Goal: Information Seeking & Learning: Learn about a topic

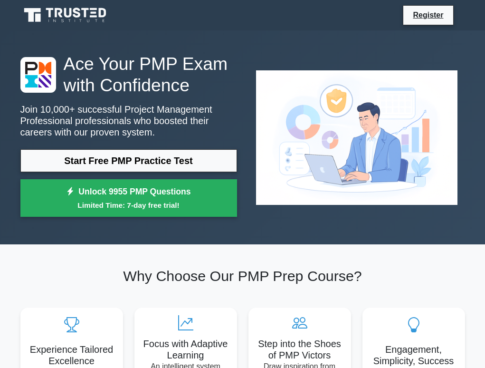
click at [334, 166] on img at bounding box center [357, 138] width 217 height 150
click at [426, 94] on img at bounding box center [357, 138] width 217 height 150
click at [36, 266] on section "Why Choose Our PMP Prep Course? Experience Tailored Excellence 9955 questions a…" at bounding box center [243, 345] width 456 height 203
click at [386, 162] on img at bounding box center [357, 138] width 217 height 150
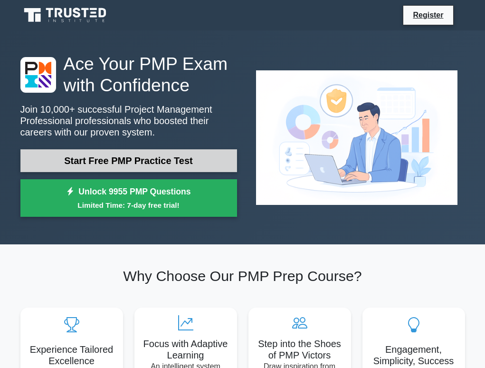
click at [233, 160] on link "Start Free PMP Practice Test" at bounding box center [128, 160] width 217 height 23
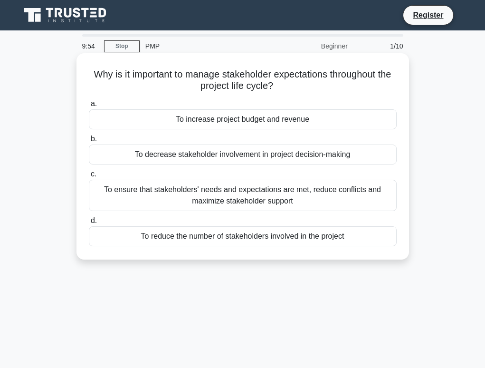
click at [133, 138] on label "b. To decrease stakeholder involvement in project decision-making" at bounding box center [243, 148] width 308 height 31
click at [89, 138] on input "b. To decrease stakeholder involvement in project decision-making" at bounding box center [89, 139] width 0 height 6
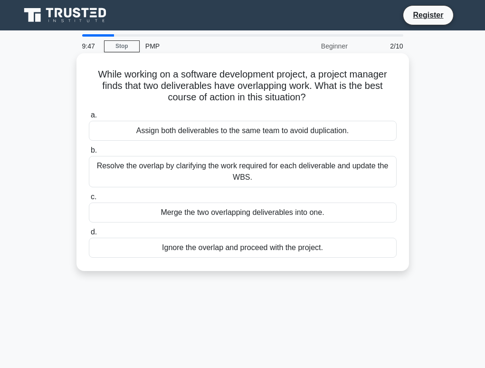
click at [355, 236] on label "d. Ignore the overlap and proceed with the project." at bounding box center [243, 241] width 308 height 31
click at [89, 235] on input "d. Ignore the overlap and proceed with the project." at bounding box center [89, 232] width 0 height 6
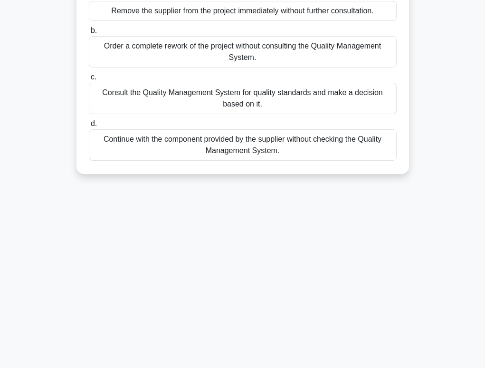
scroll to position [145, 0]
